Goal: Task Accomplishment & Management: Manage account settings

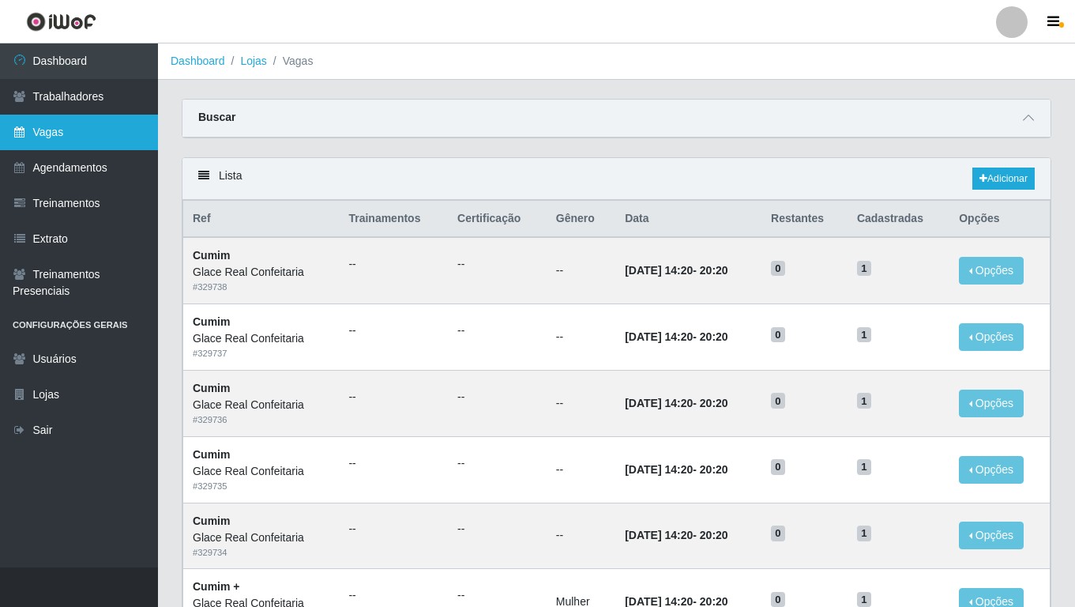
click at [97, 141] on link "Vagas" at bounding box center [79, 133] width 158 height 36
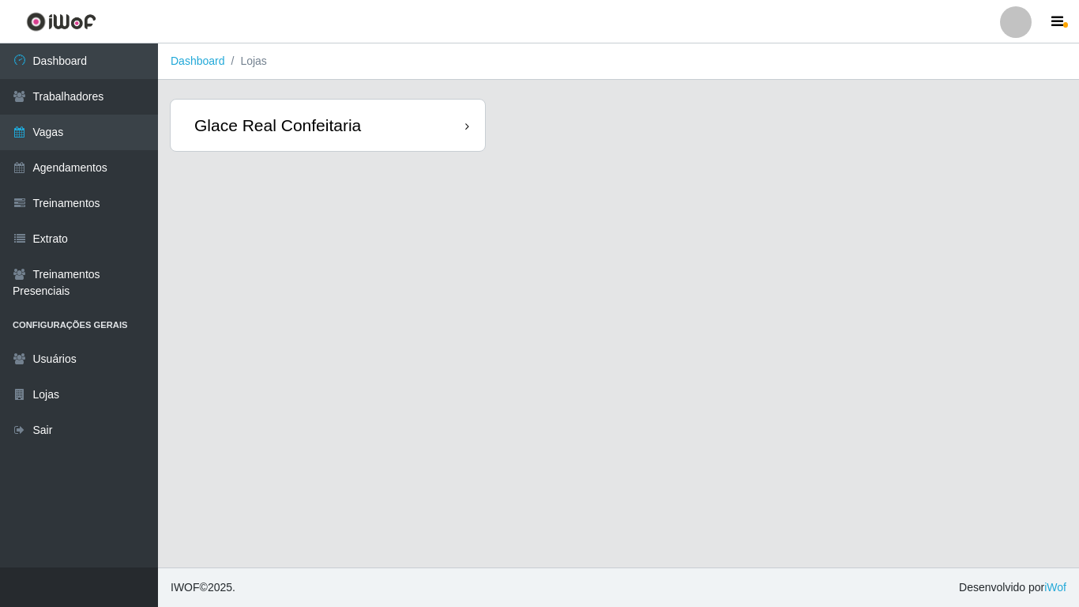
click at [360, 132] on div "Glace Real Confeitaria" at bounding box center [328, 125] width 314 height 51
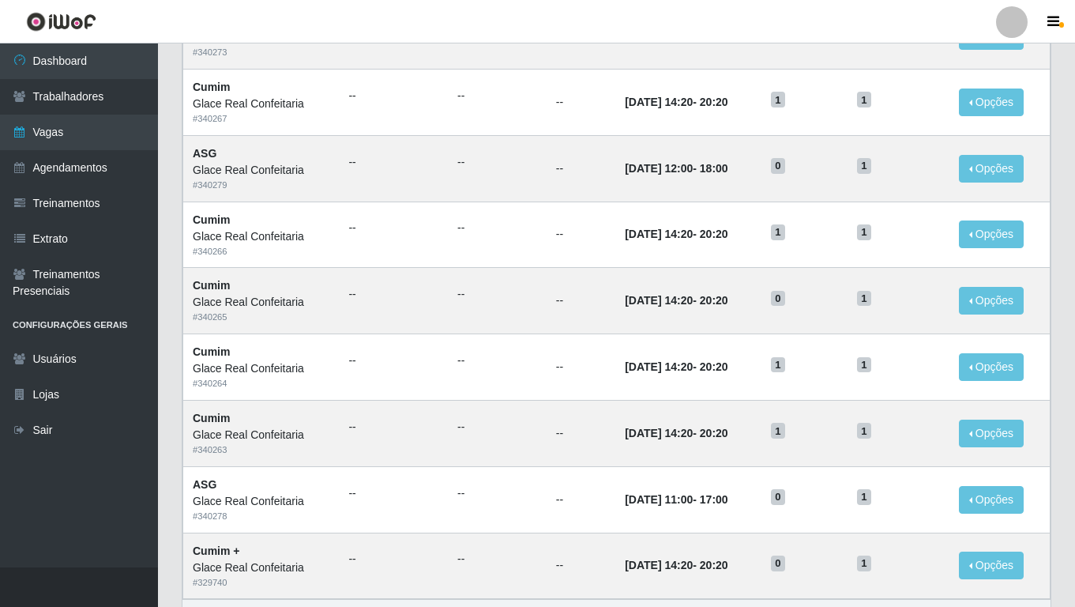
scroll to position [732, 0]
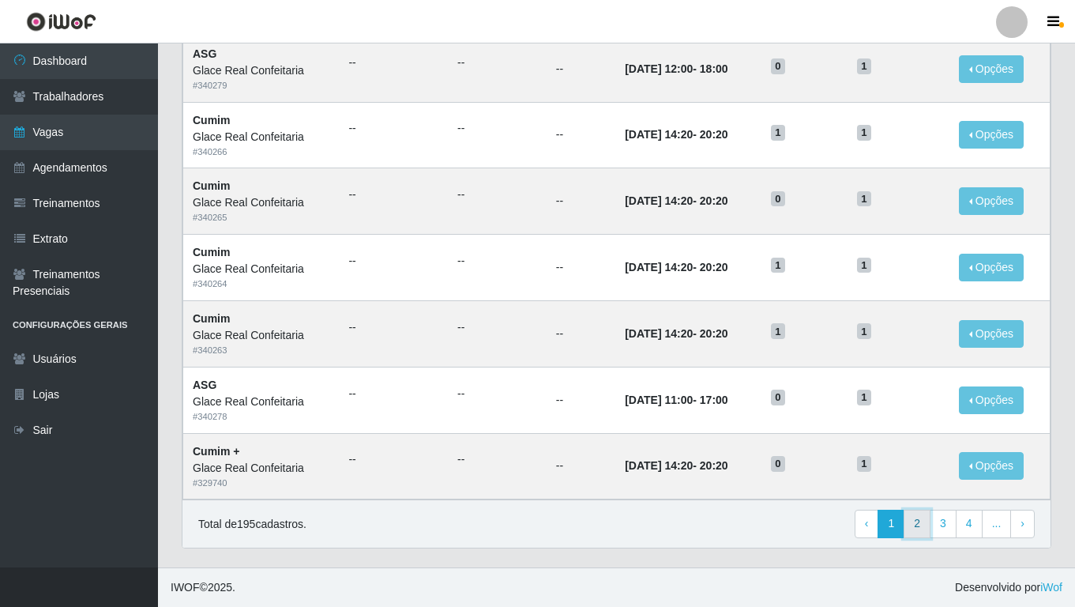
click at [917, 530] on link "2" at bounding box center [917, 523] width 27 height 28
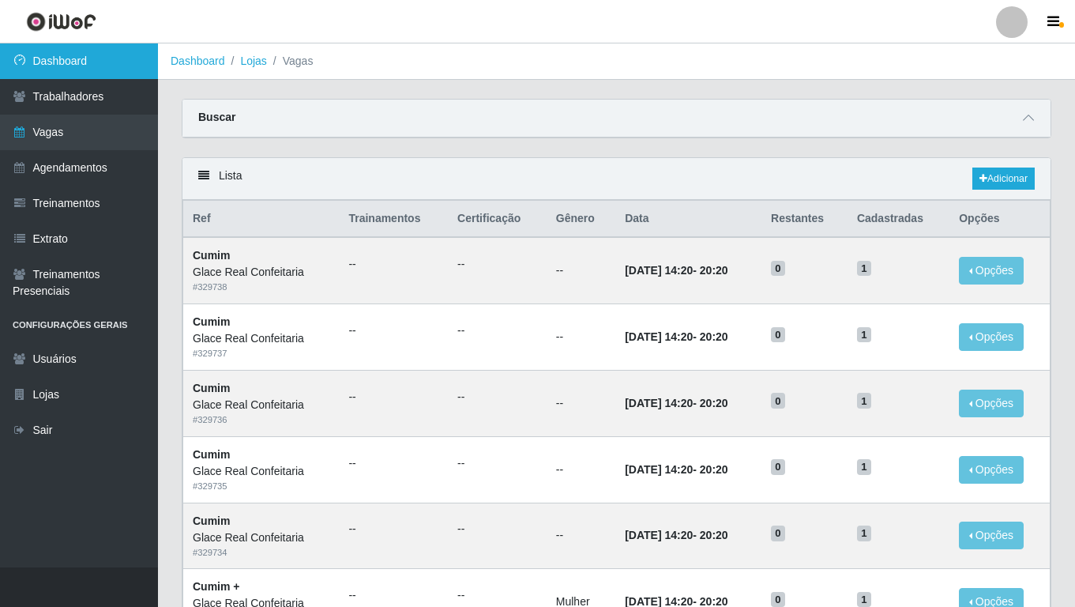
click at [92, 63] on link "Dashboard" at bounding box center [79, 61] width 158 height 36
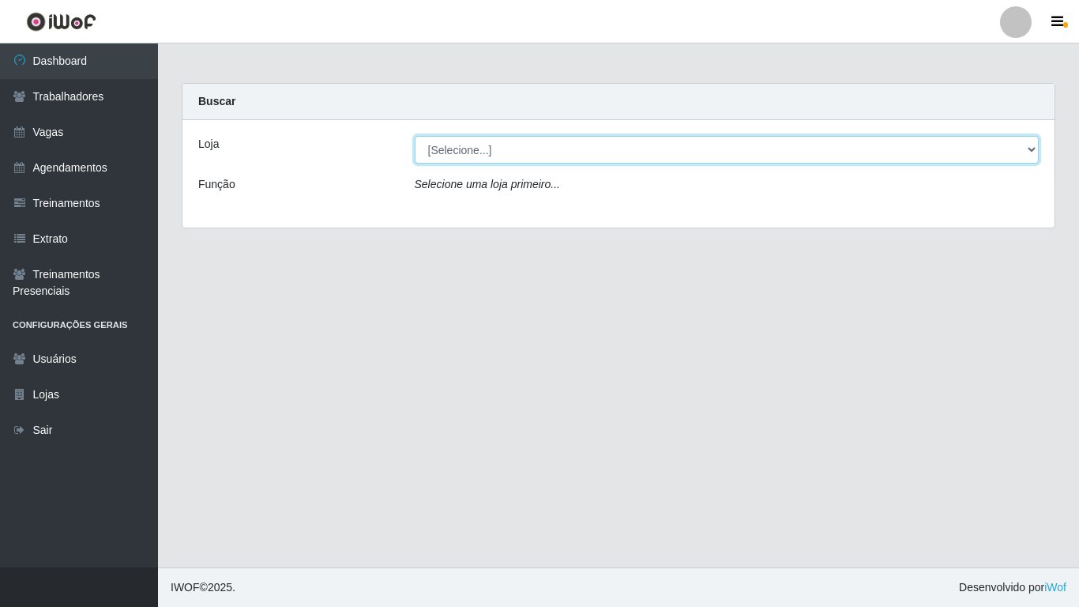
click at [437, 156] on select "[Selecione...] Glace Real Confeitaria" at bounding box center [727, 150] width 625 height 28
select select "445"
click at [415, 136] on select "[Selecione...] Glace Real Confeitaria" at bounding box center [727, 150] width 625 height 28
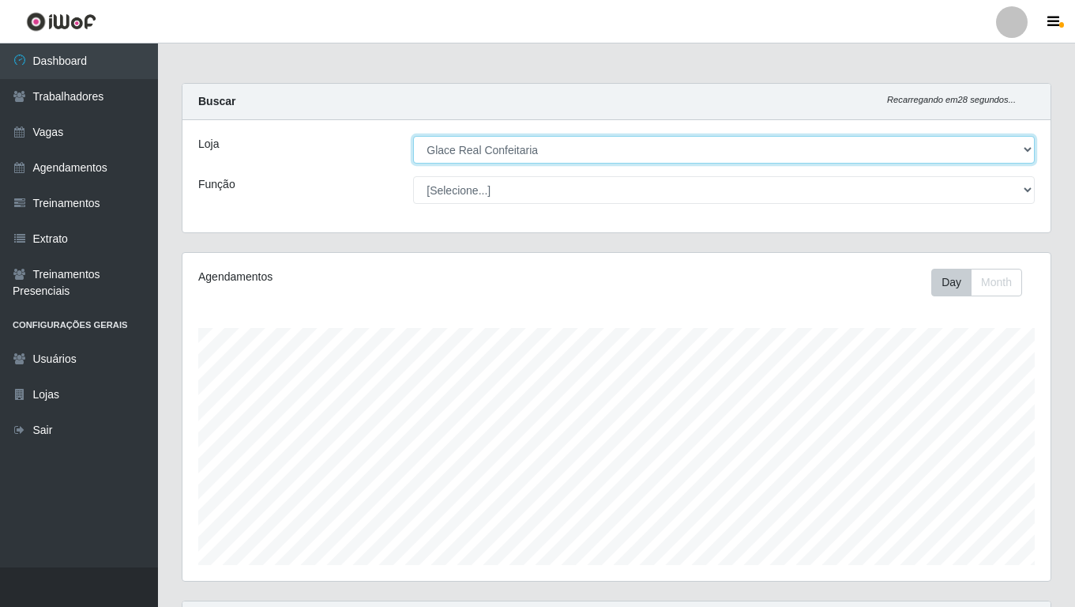
scroll to position [231, 0]
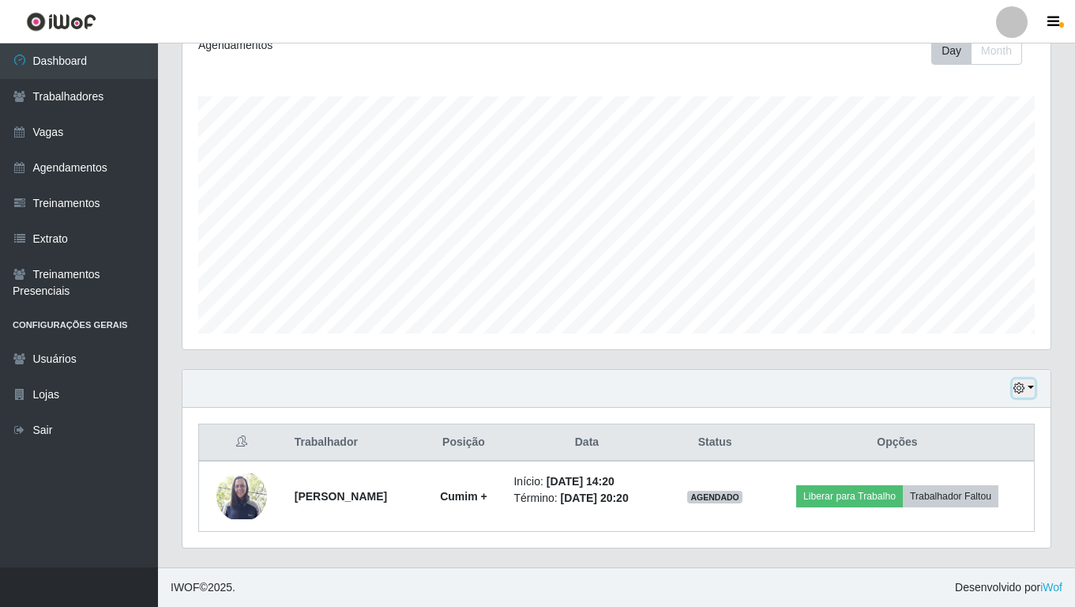
click at [1032, 387] on button "button" at bounding box center [1024, 388] width 22 height 18
click at [956, 330] on button "1 Semana" at bounding box center [971, 329] width 125 height 33
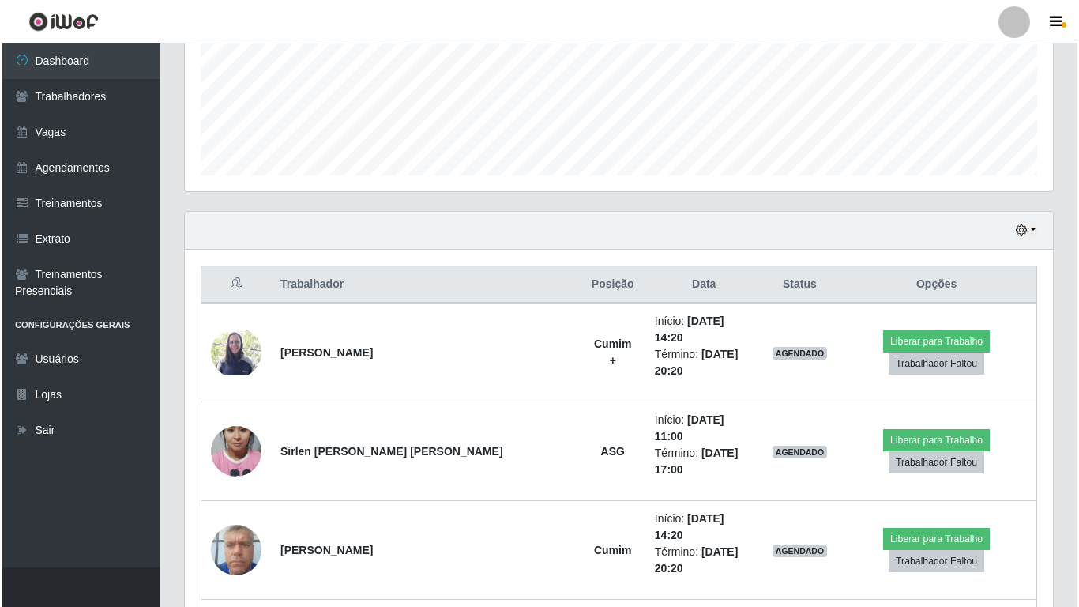
scroll to position [547, 0]
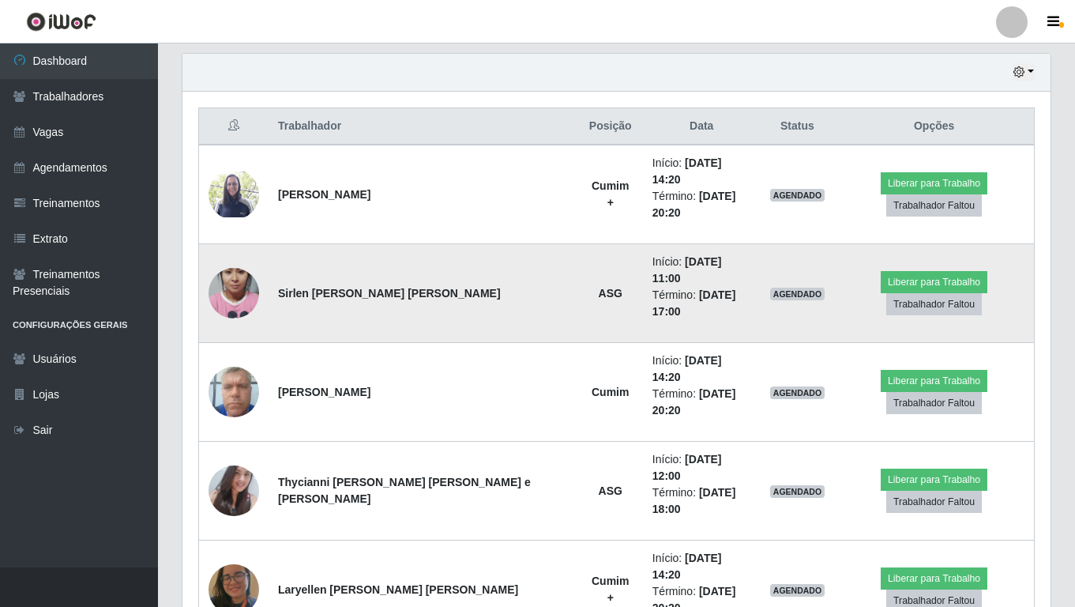
click at [229, 263] on img at bounding box center [234, 293] width 51 height 90
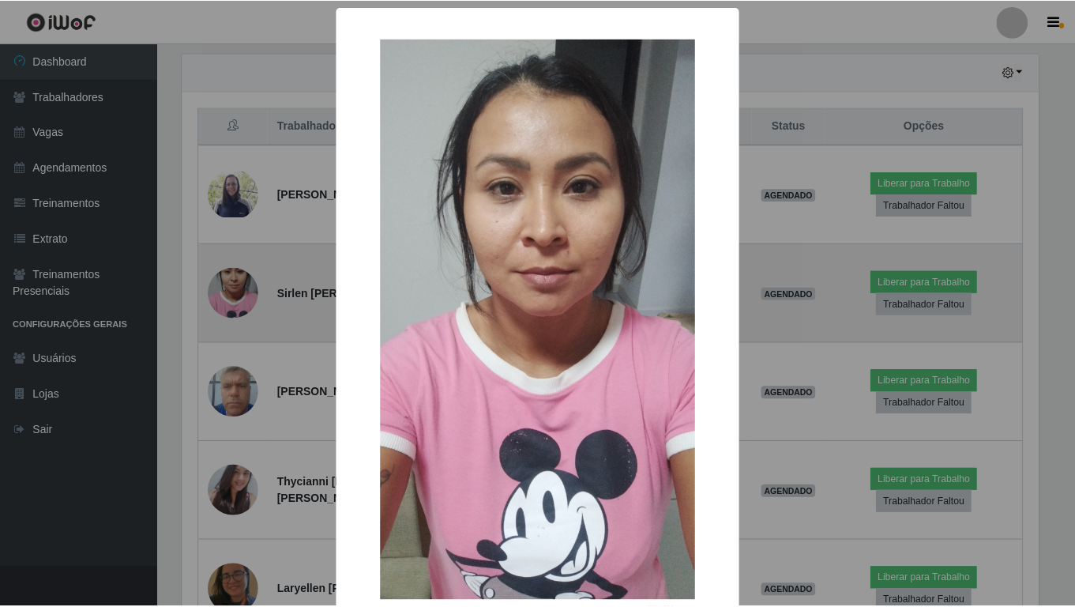
scroll to position [328, 860]
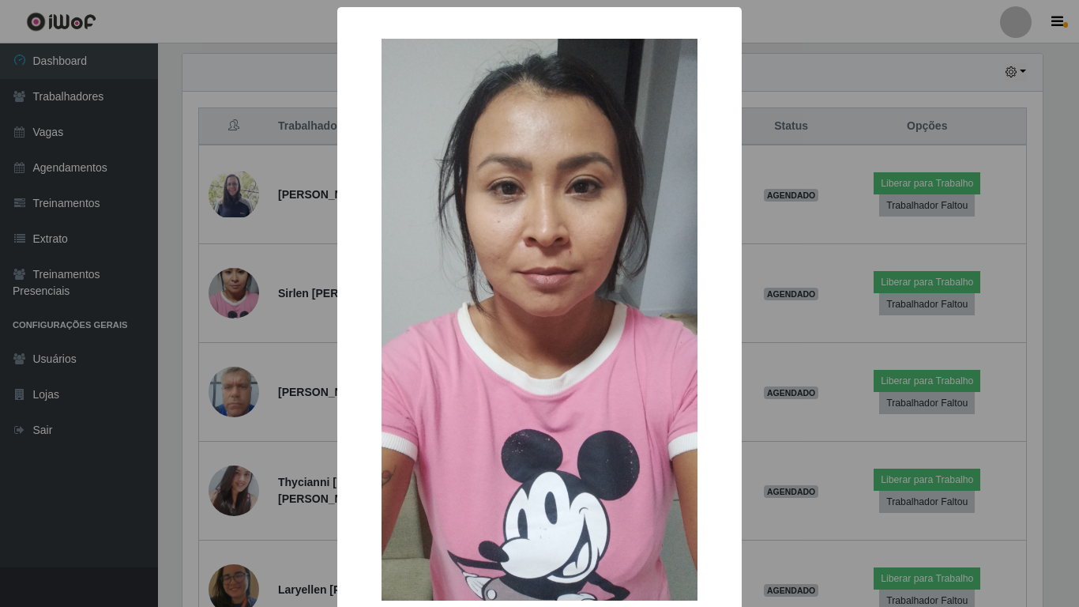
click at [840, 419] on div "× OK Cancel" at bounding box center [539, 303] width 1079 height 607
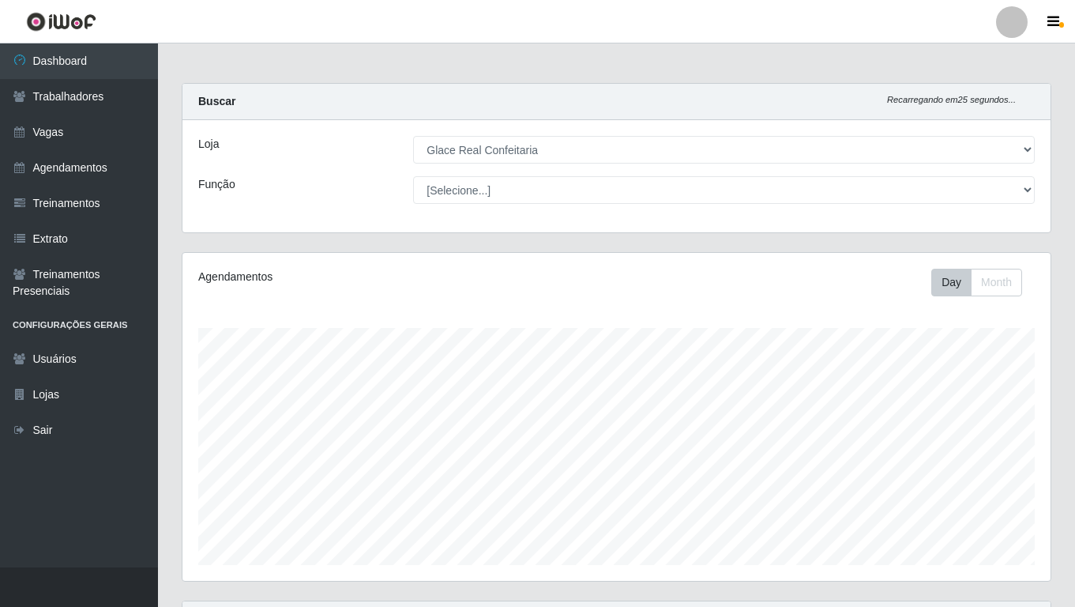
scroll to position [553, 0]
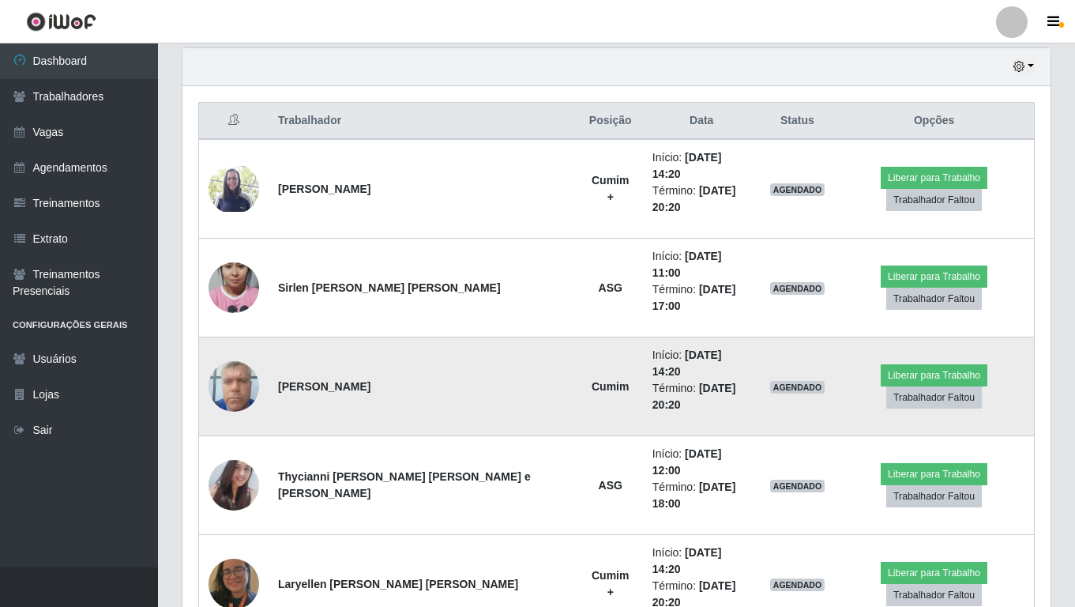
click at [242, 352] on img at bounding box center [234, 385] width 51 height 67
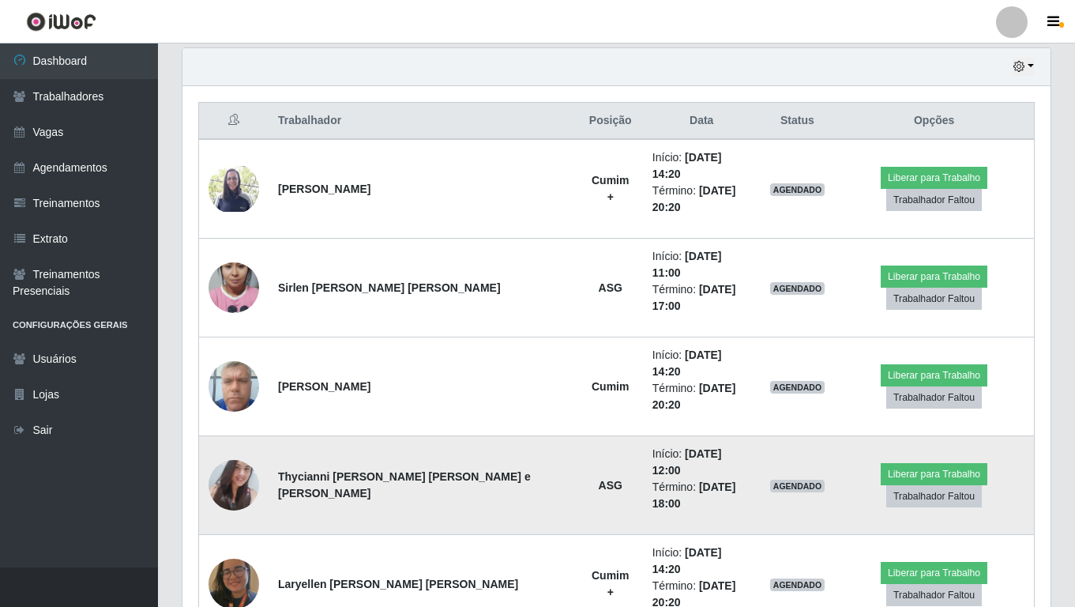
click at [235, 451] on img at bounding box center [234, 485] width 51 height 68
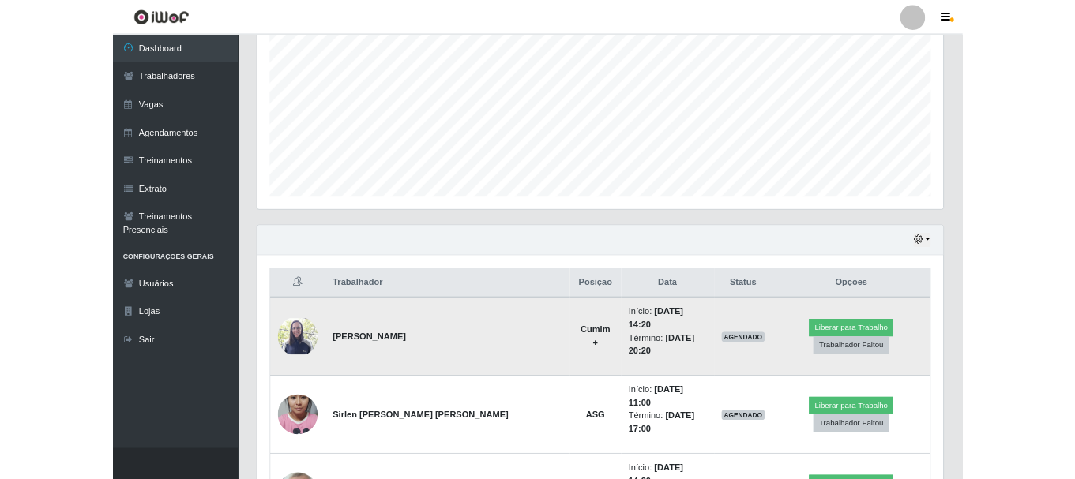
scroll to position [0, 0]
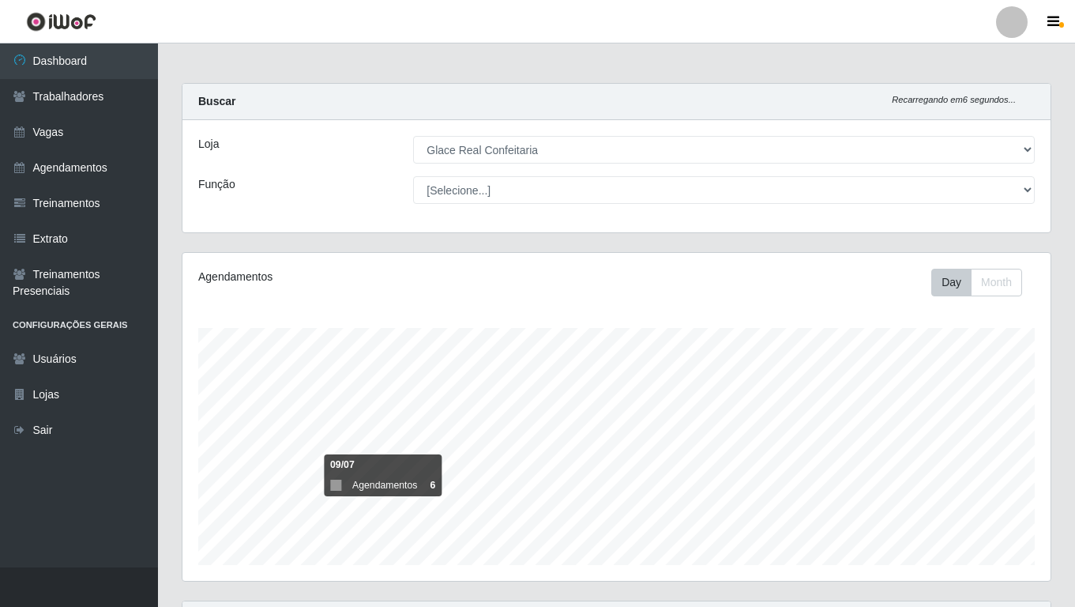
click at [485, 599] on div "Agendamentos Day Month 09/07 Agendamentos 6" at bounding box center [616, 426] width 893 height 348
drag, startPoint x: 250, startPoint y: 606, endPoint x: 80, endPoint y: 573, distance: 172.9
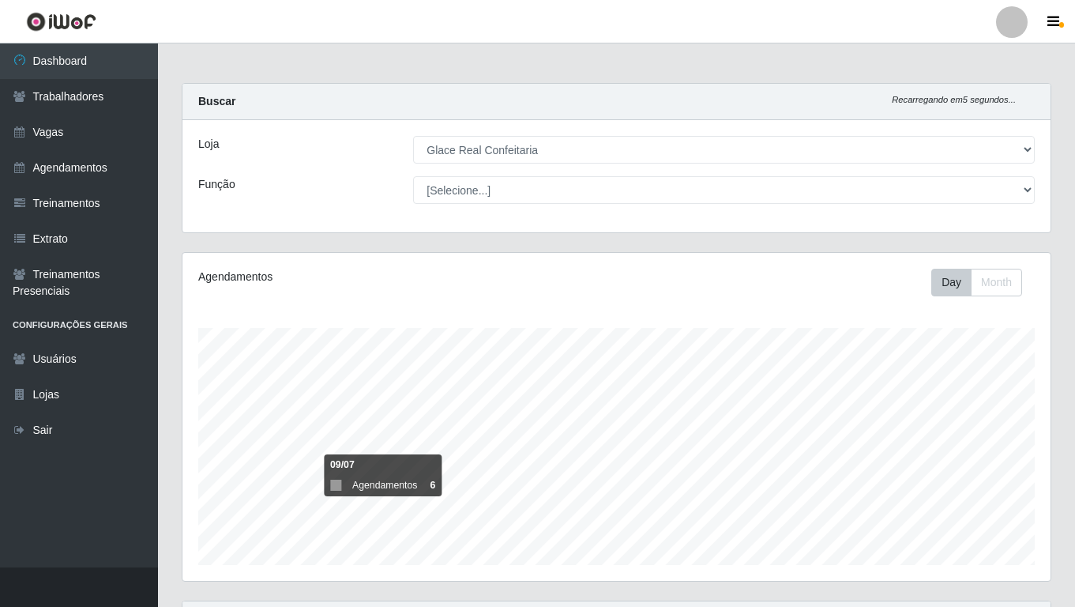
click at [77, 566] on ul "Dashboard Trabalhadores Vagas Agendamentos Treinamentos Extrato Treinamentos Pr…" at bounding box center [79, 305] width 158 height 524
click at [78, 489] on ul "Dashboard Trabalhadores Vagas Agendamentos Treinamentos Extrato Treinamentos Pr…" at bounding box center [79, 305] width 158 height 524
click at [769, 26] on header "Perfil Alterar Senha Sair" at bounding box center [537, 21] width 1075 height 43
